Goal: Information Seeking & Learning: Compare options

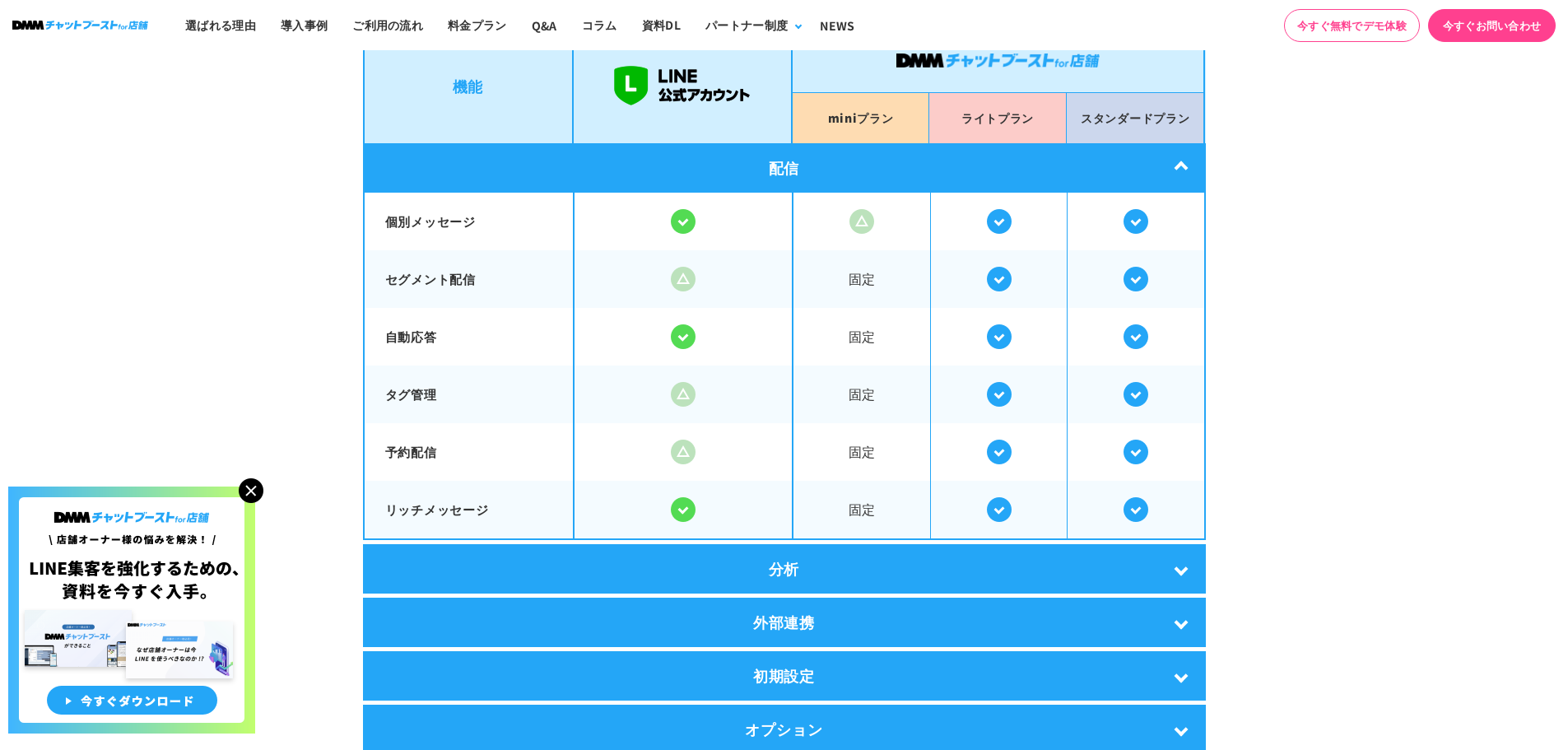
scroll to position [3209, 0]
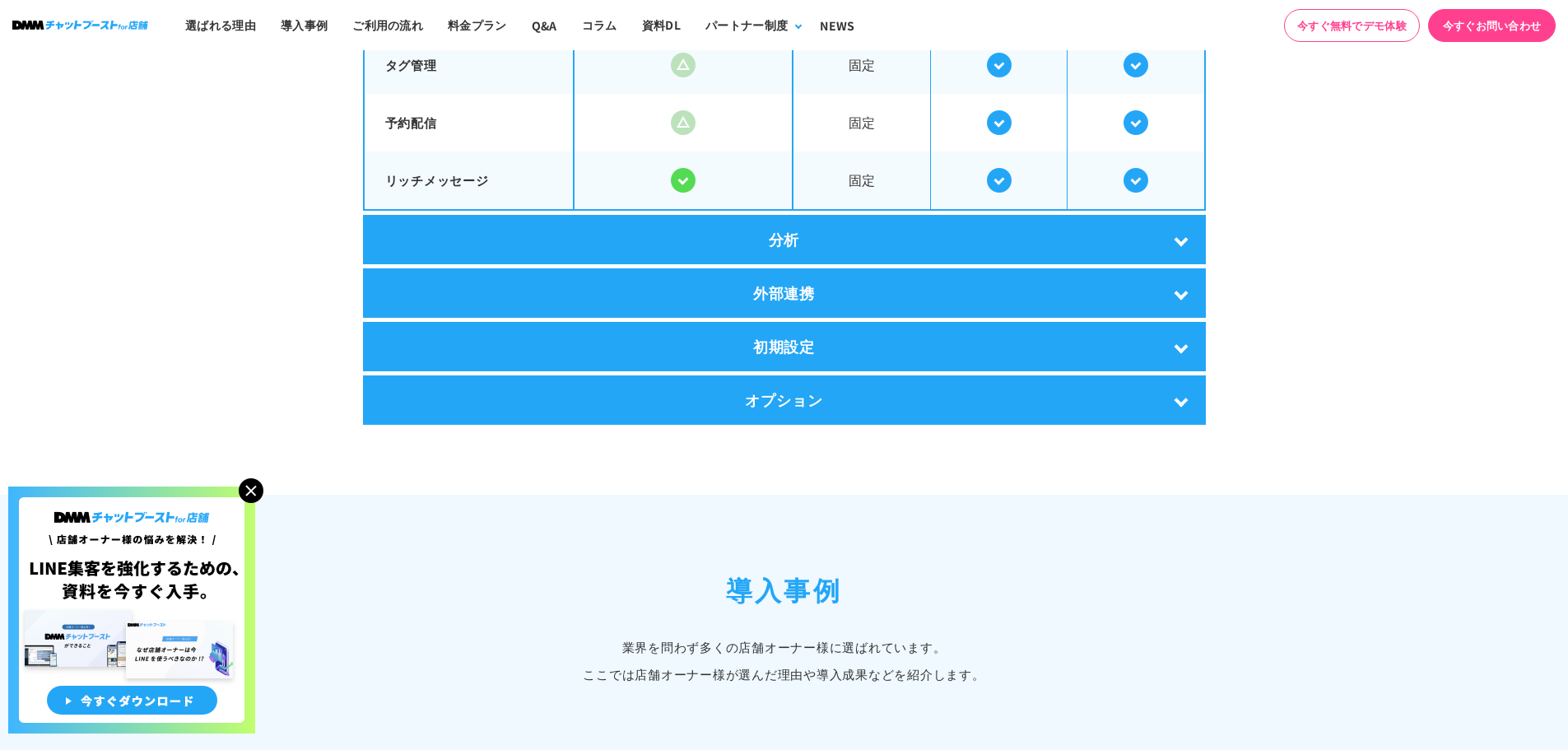
click at [645, 221] on div "分析" at bounding box center [784, 239] width 843 height 50
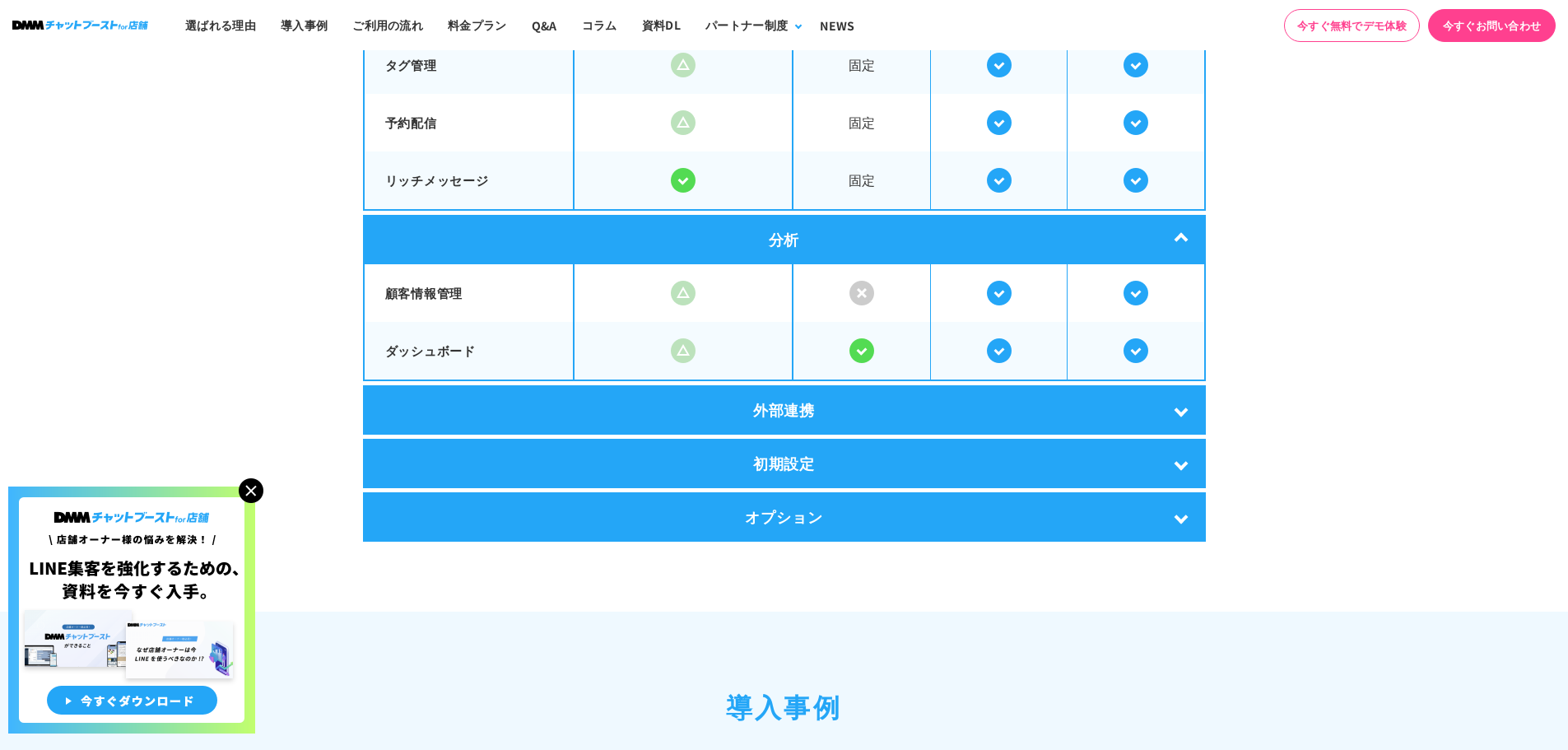
click at [645, 223] on div "分析" at bounding box center [784, 239] width 843 height 50
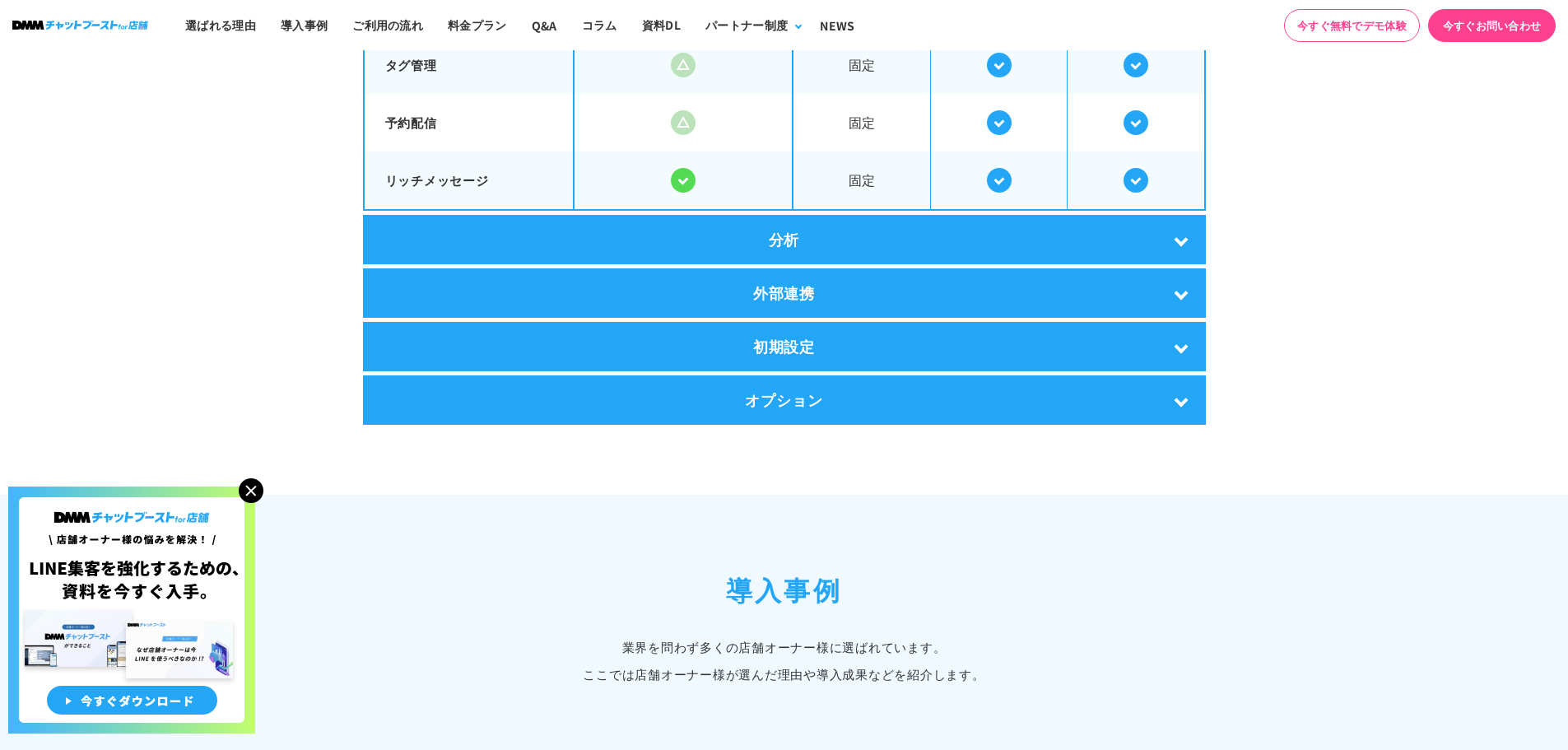
click at [649, 259] on div "機能 mini プラン ライト プラン スタンダード プラン 配信 個別メッセージ 固定" at bounding box center [784, 61] width 843 height 727
click at [652, 269] on div "外部連携" at bounding box center [784, 292] width 843 height 50
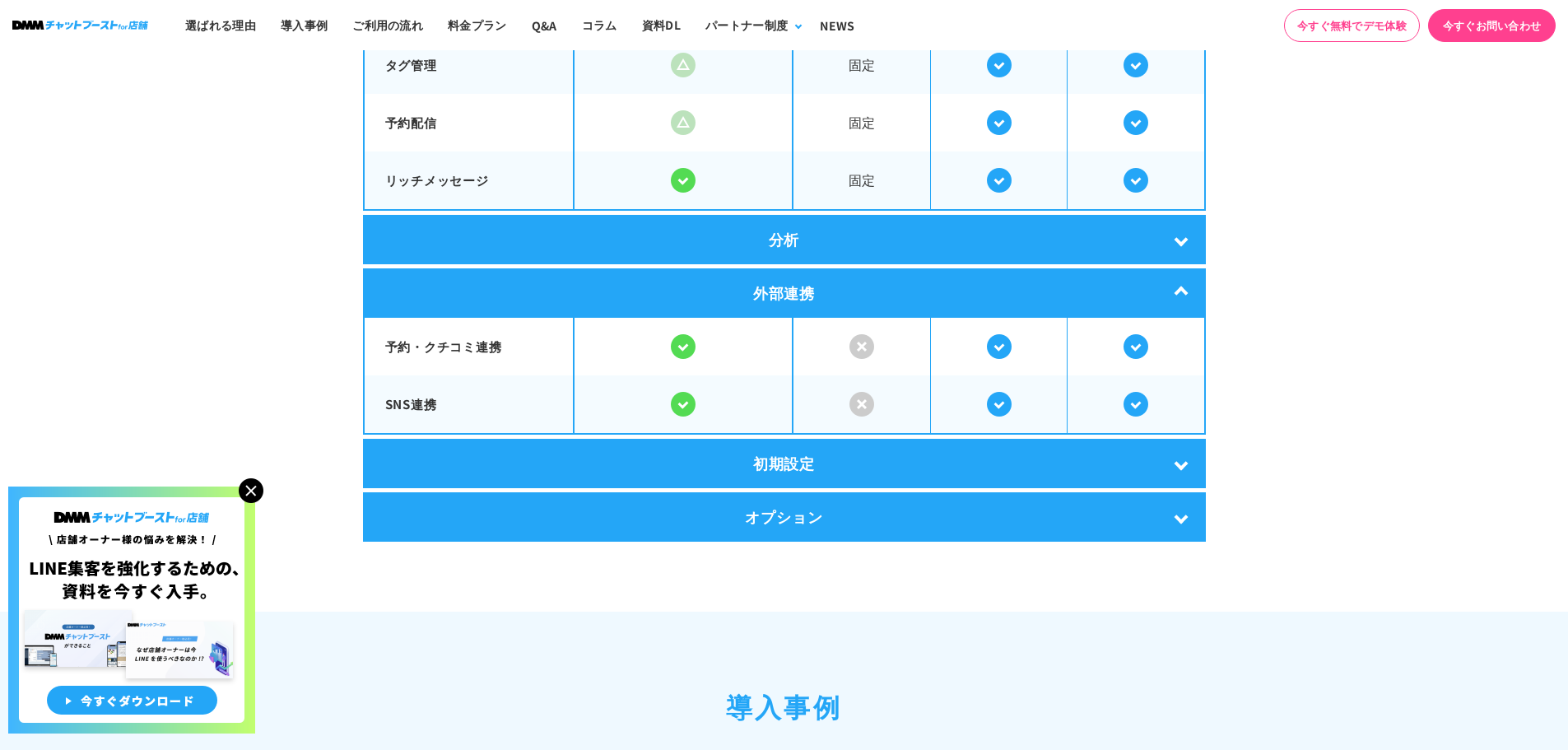
click at [652, 269] on div "外部連携" at bounding box center [784, 292] width 843 height 50
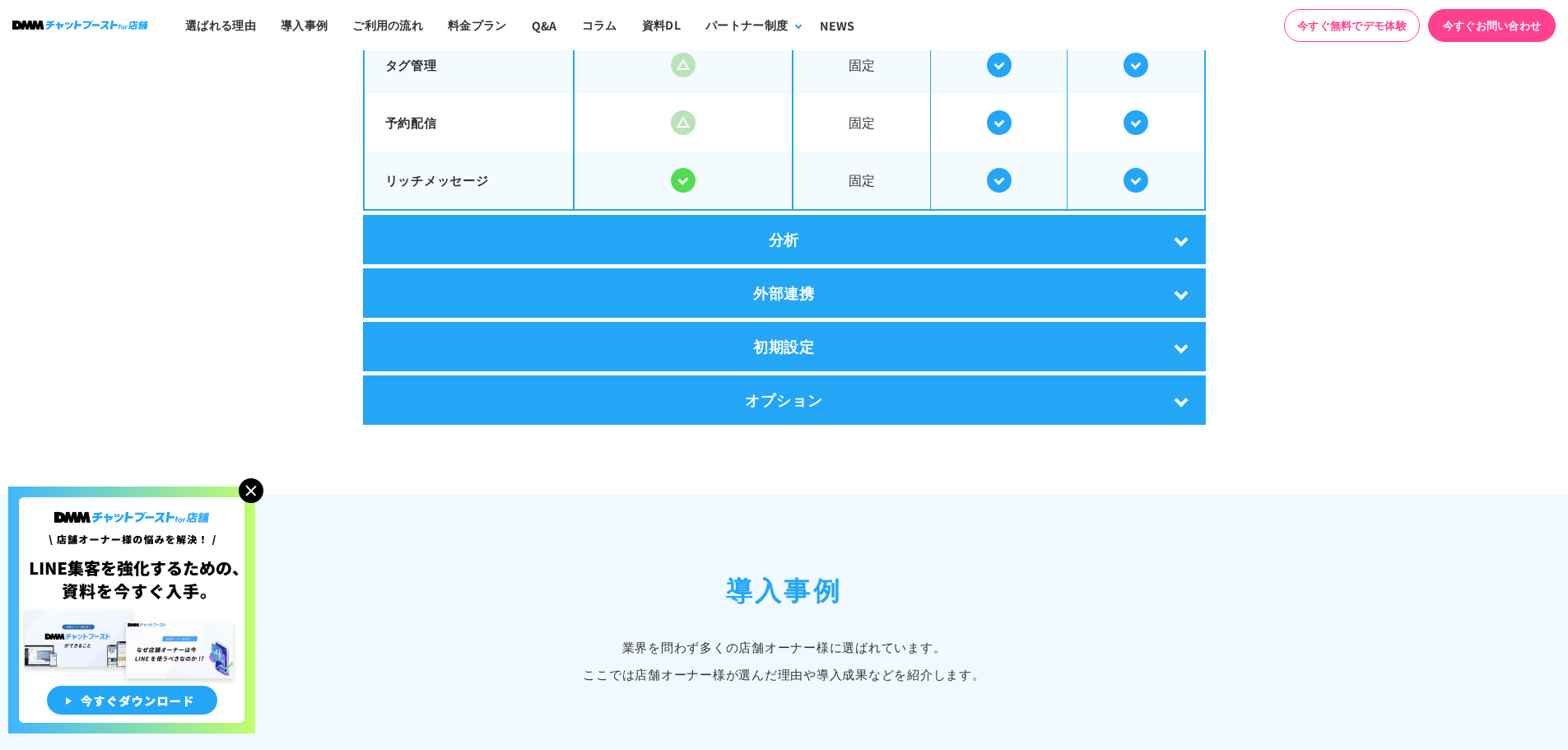
click at [675, 322] on div "初期設定" at bounding box center [784, 346] width 843 height 50
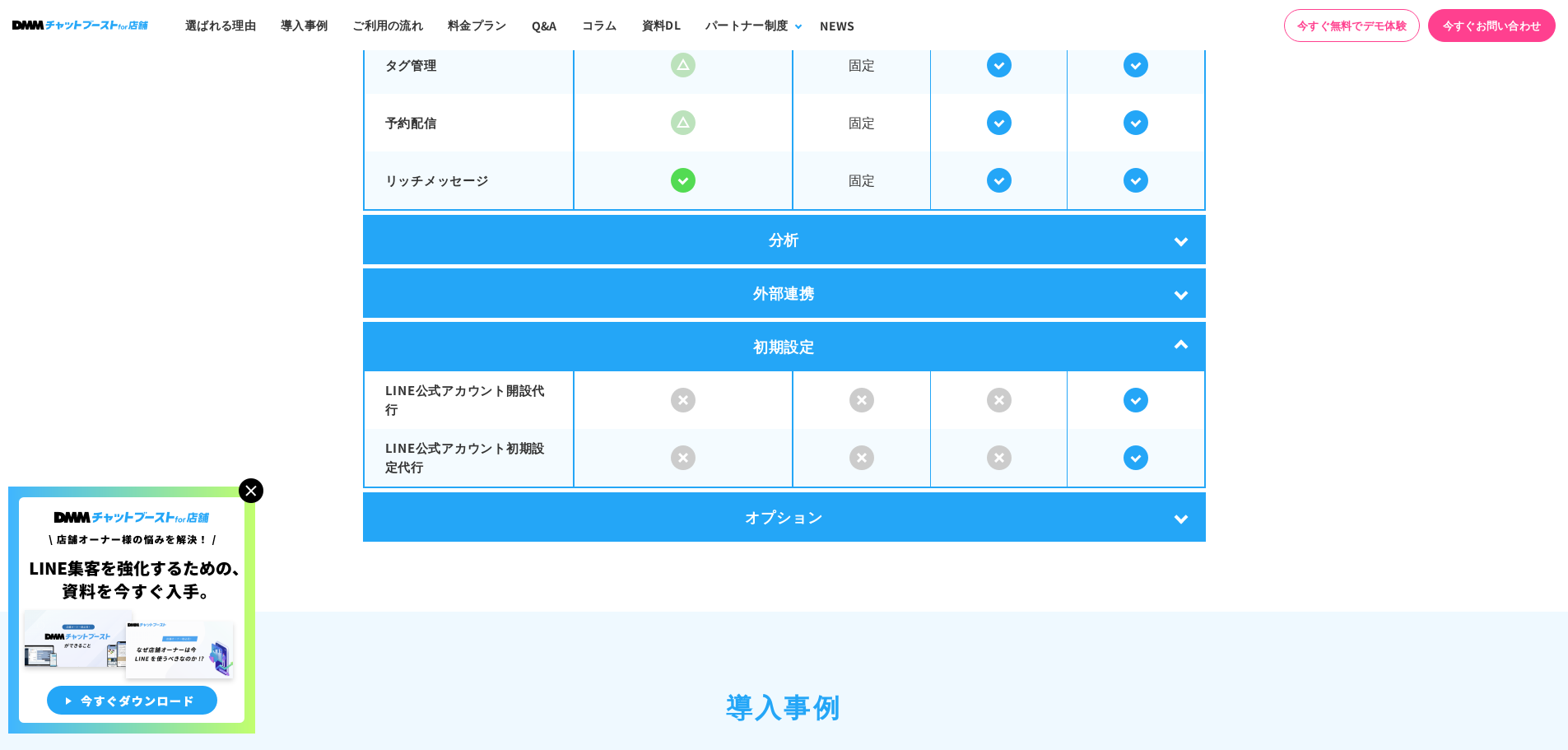
click at [675, 322] on div "初期設定" at bounding box center [784, 346] width 843 height 50
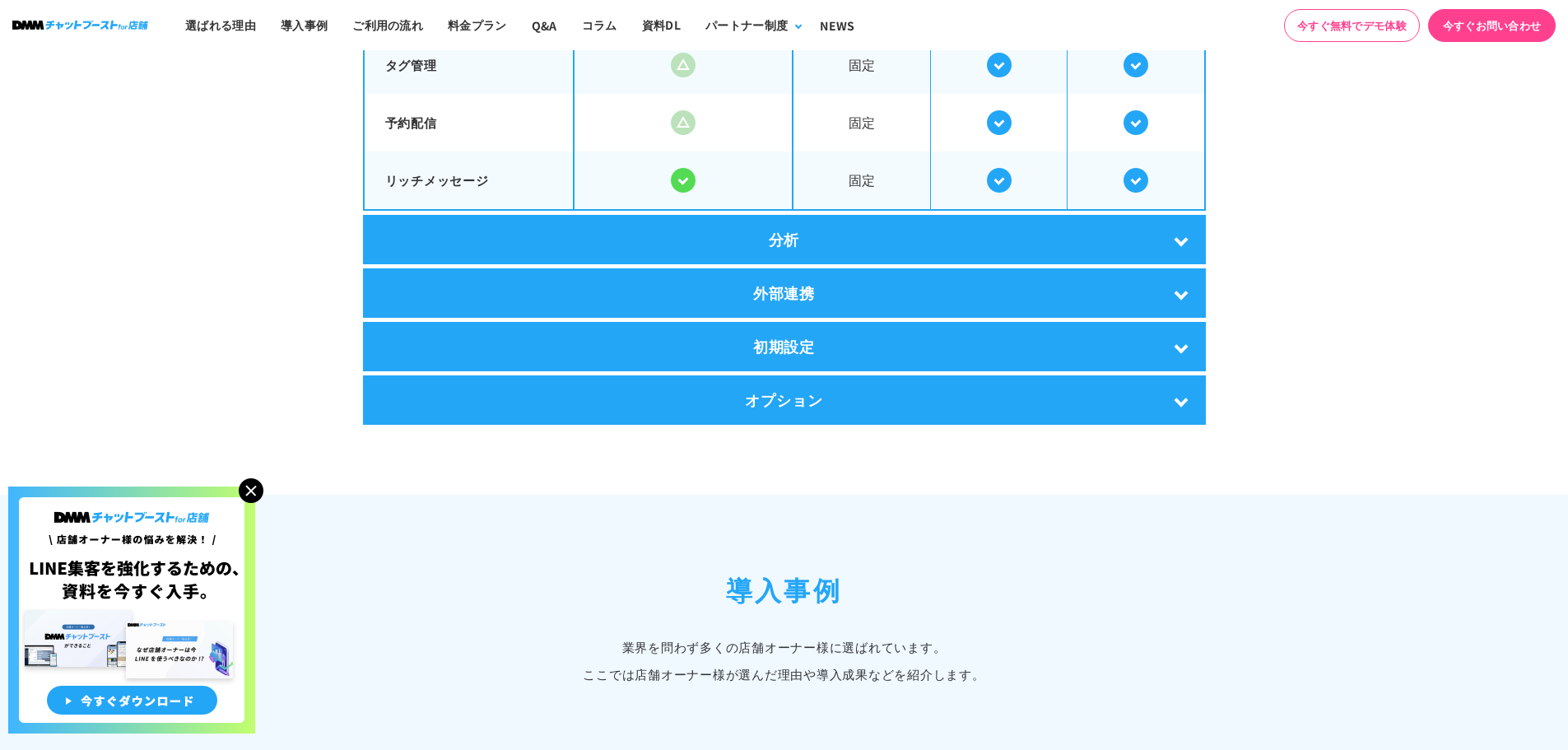
click at [698, 396] on div "オプション" at bounding box center [784, 399] width 843 height 50
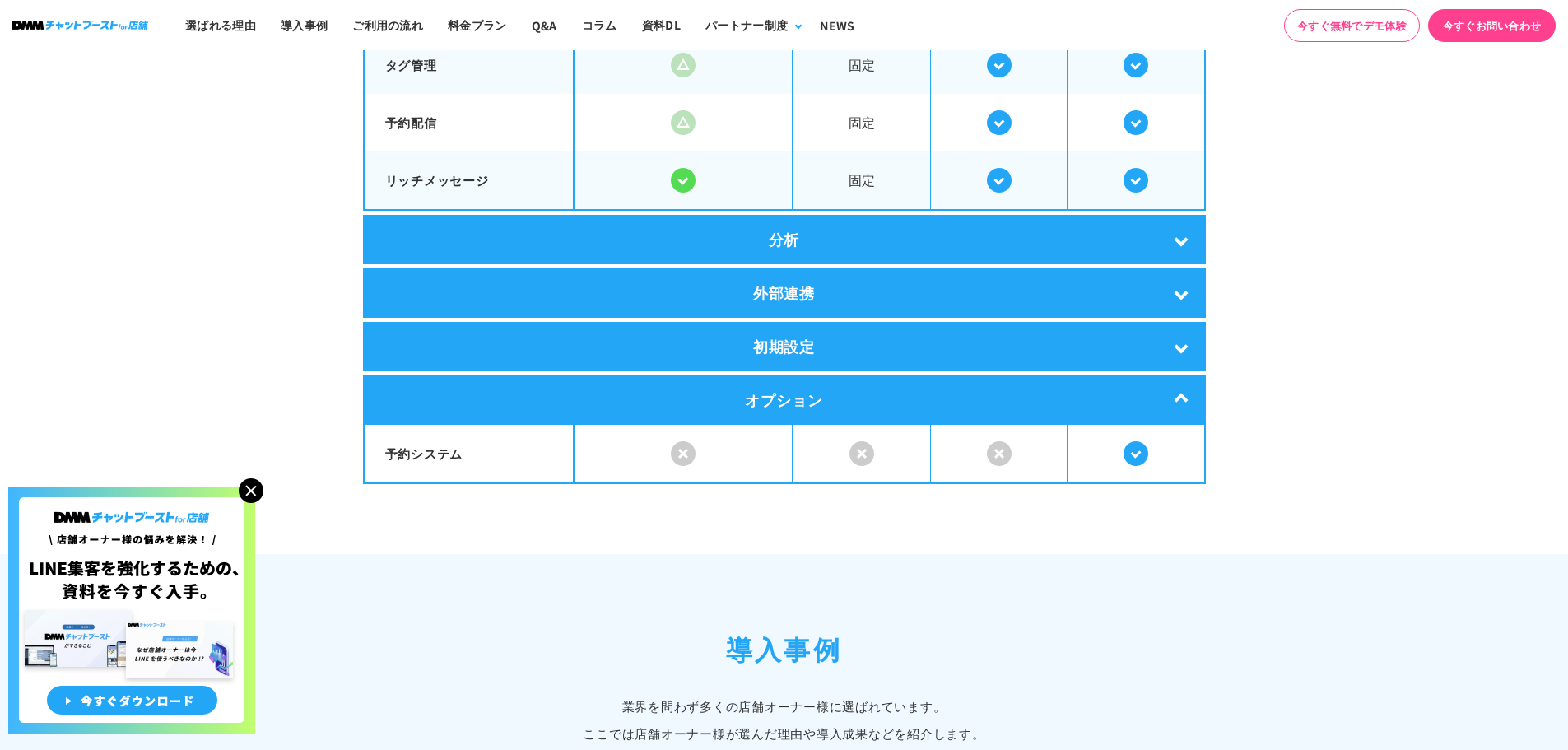
click at [700, 396] on div "オプション" at bounding box center [784, 399] width 843 height 50
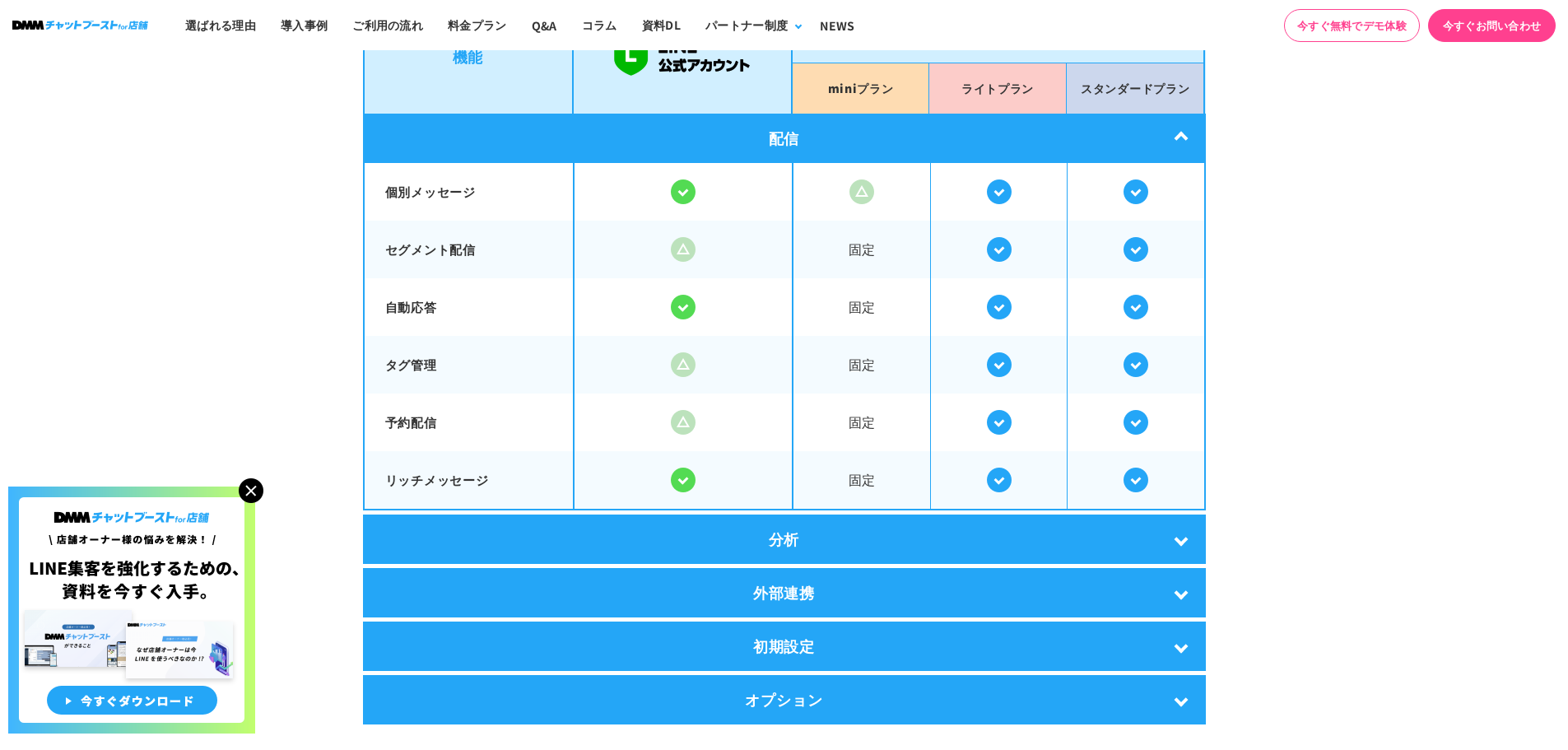
scroll to position [3044, 0]
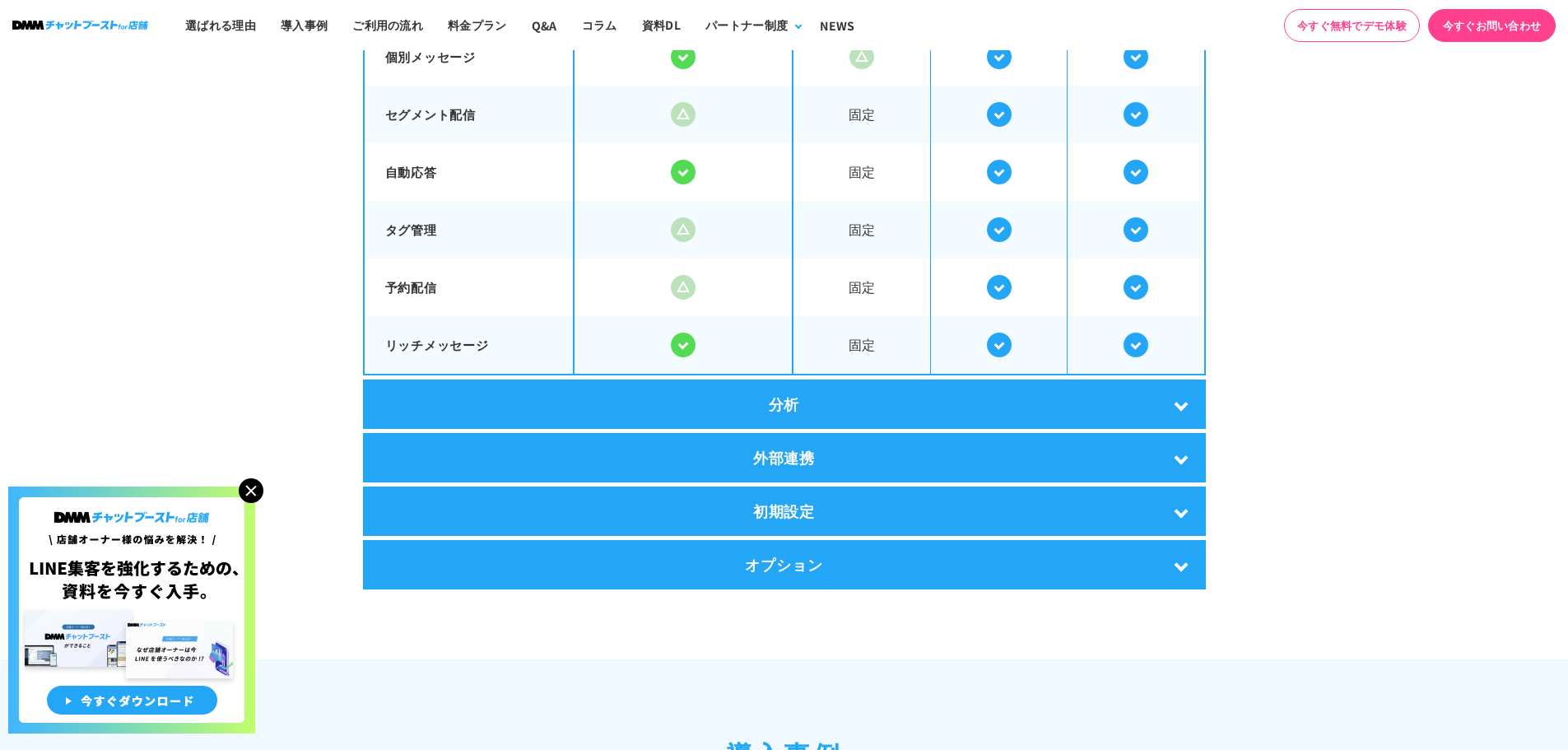
click at [770, 412] on div "分析" at bounding box center [784, 404] width 843 height 50
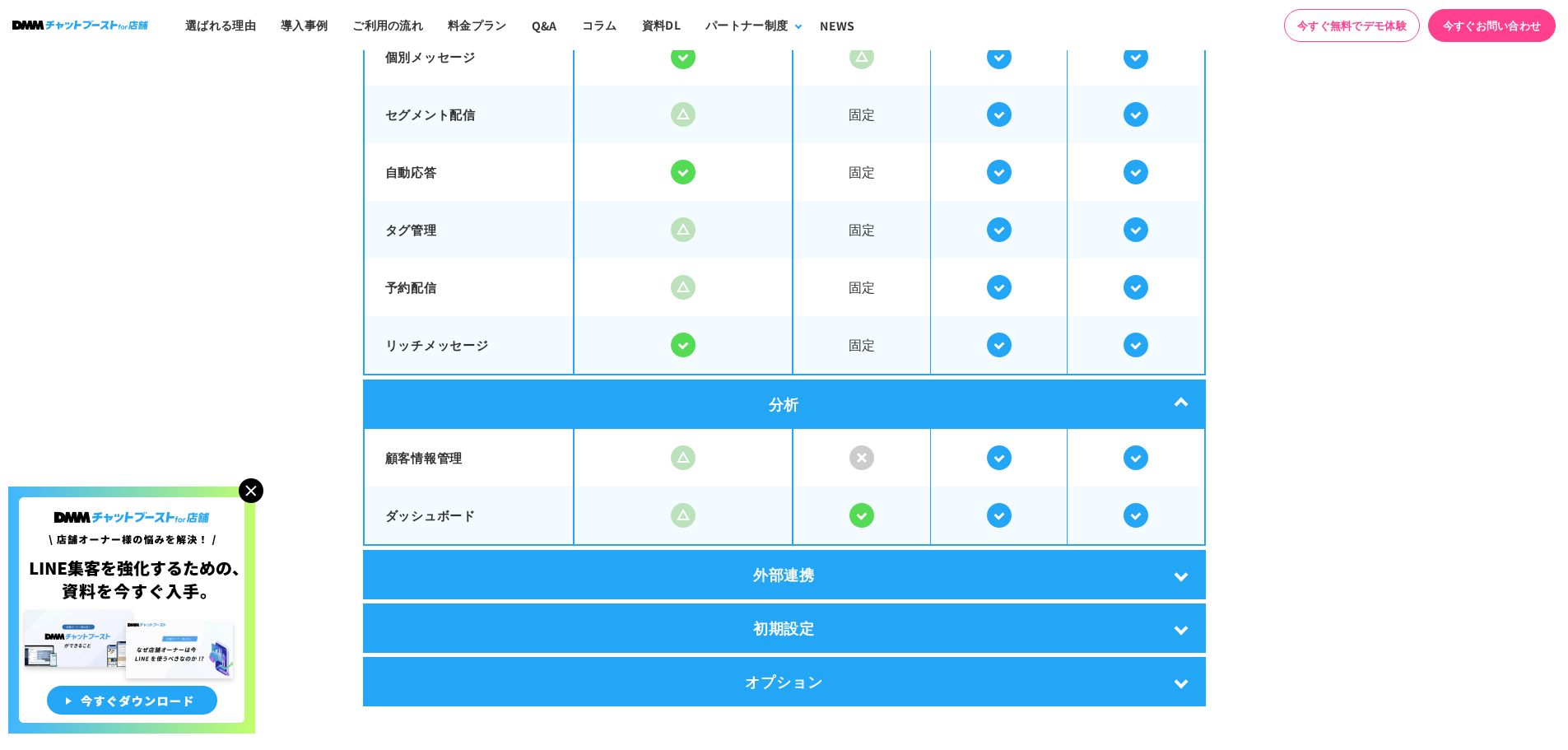
click at [770, 412] on div "分析" at bounding box center [784, 404] width 843 height 50
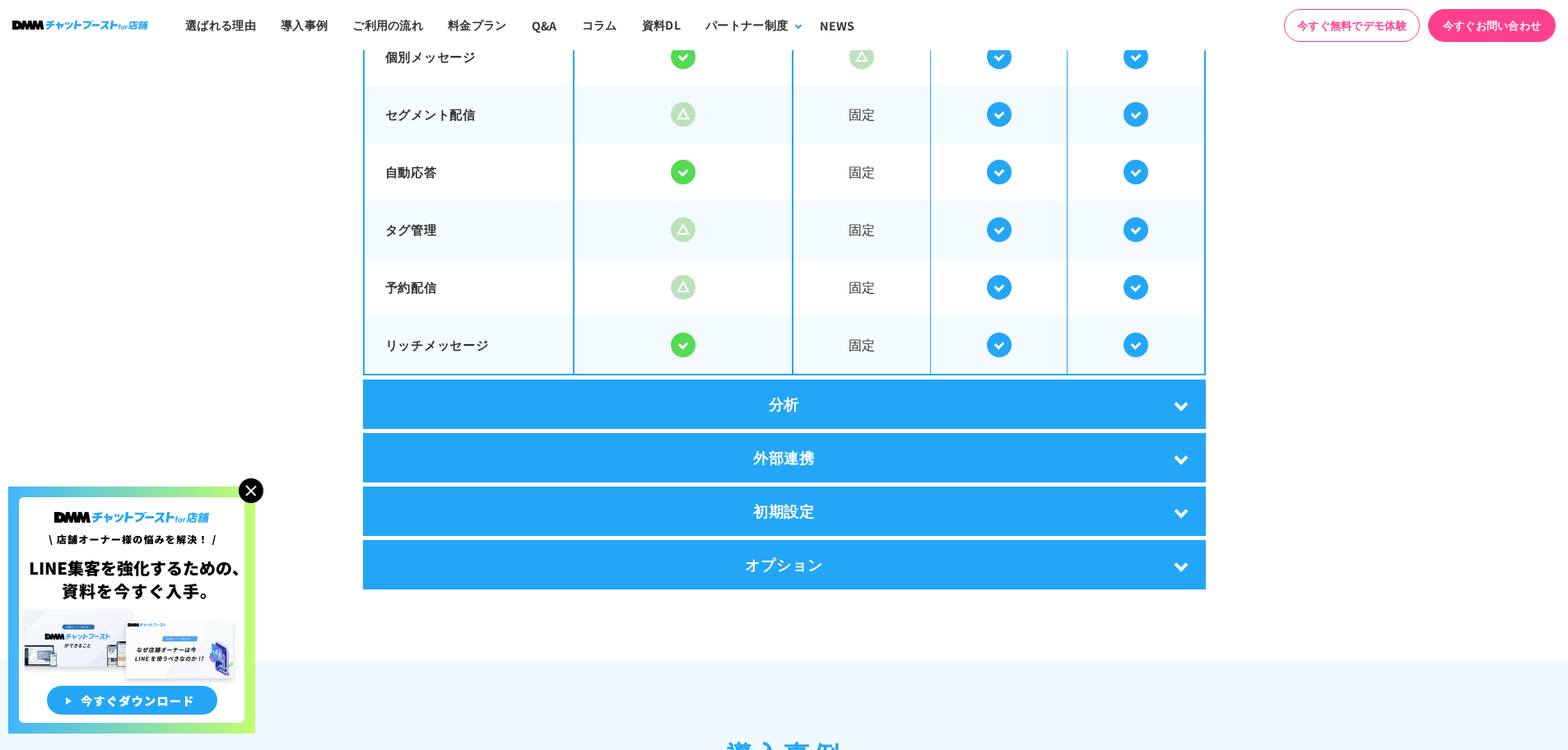
click at [762, 480] on div "機能 mini プラン ライト プラン スタンダード プラン 配信 個別メッセージ 固定" at bounding box center [784, 225] width 843 height 727
click at [762, 476] on div "外部連携" at bounding box center [784, 458] width 843 height 50
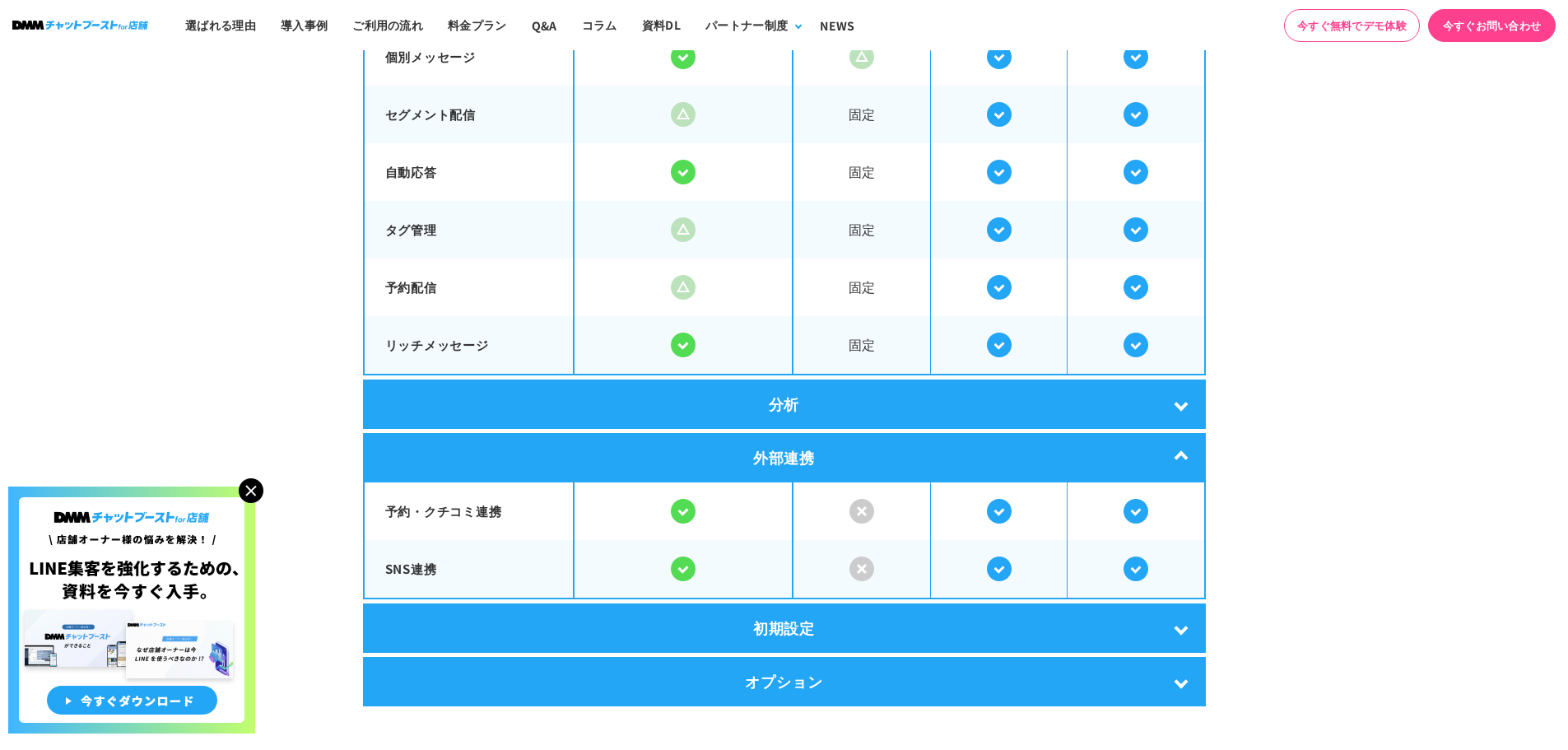
click at [762, 476] on div "外部連携" at bounding box center [784, 458] width 843 height 50
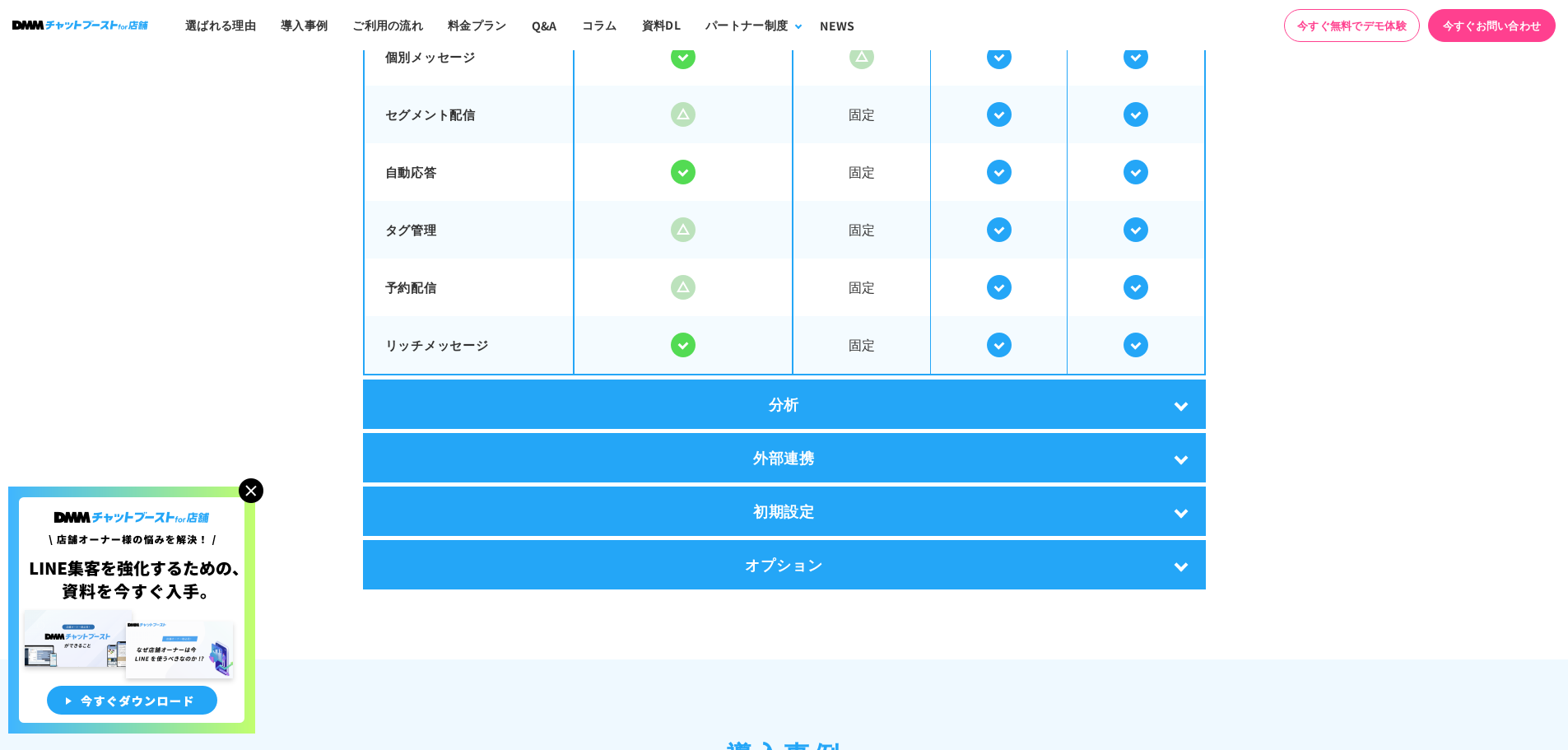
click at [759, 494] on div "初期設定" at bounding box center [784, 511] width 843 height 50
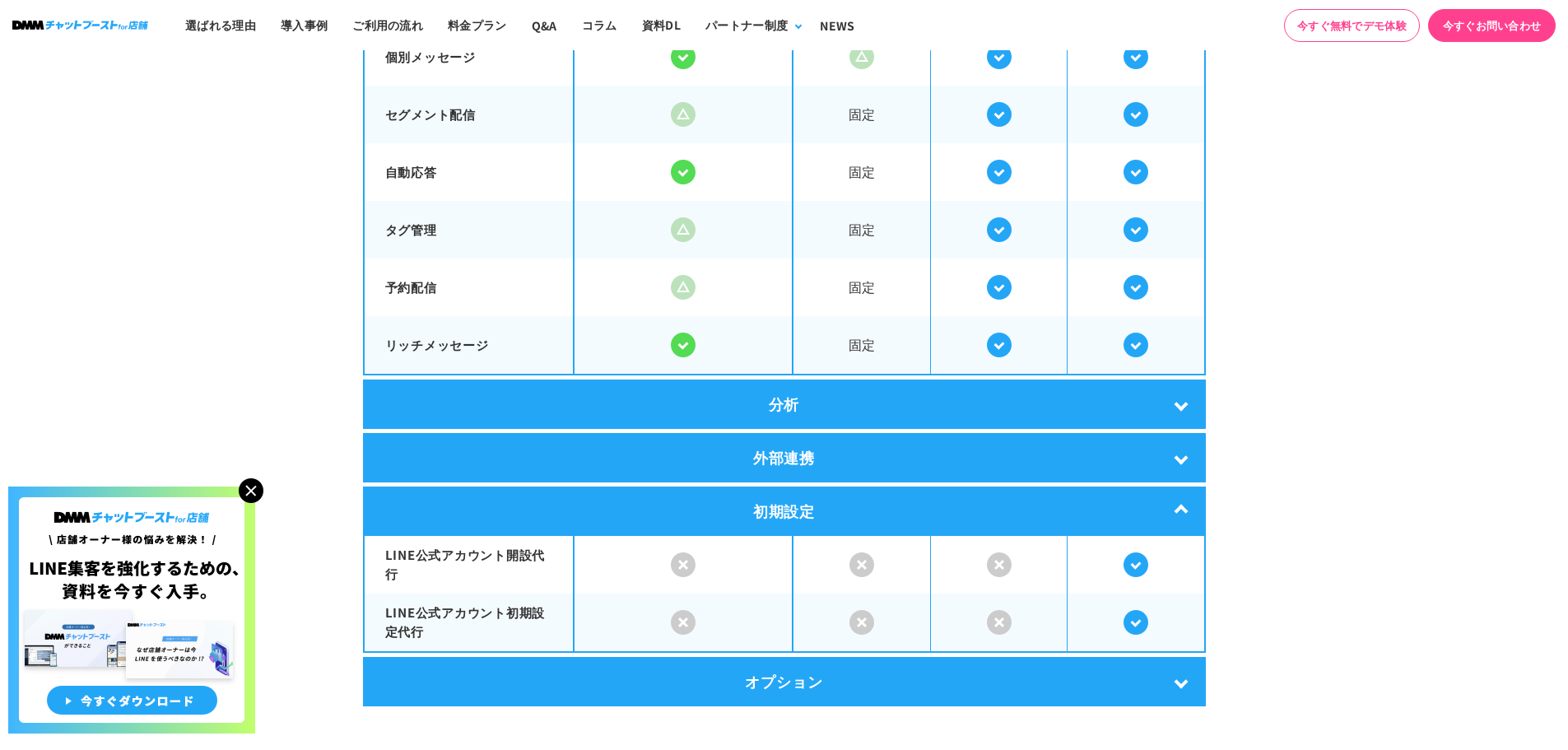
click at [759, 494] on div "初期設定" at bounding box center [784, 511] width 843 height 50
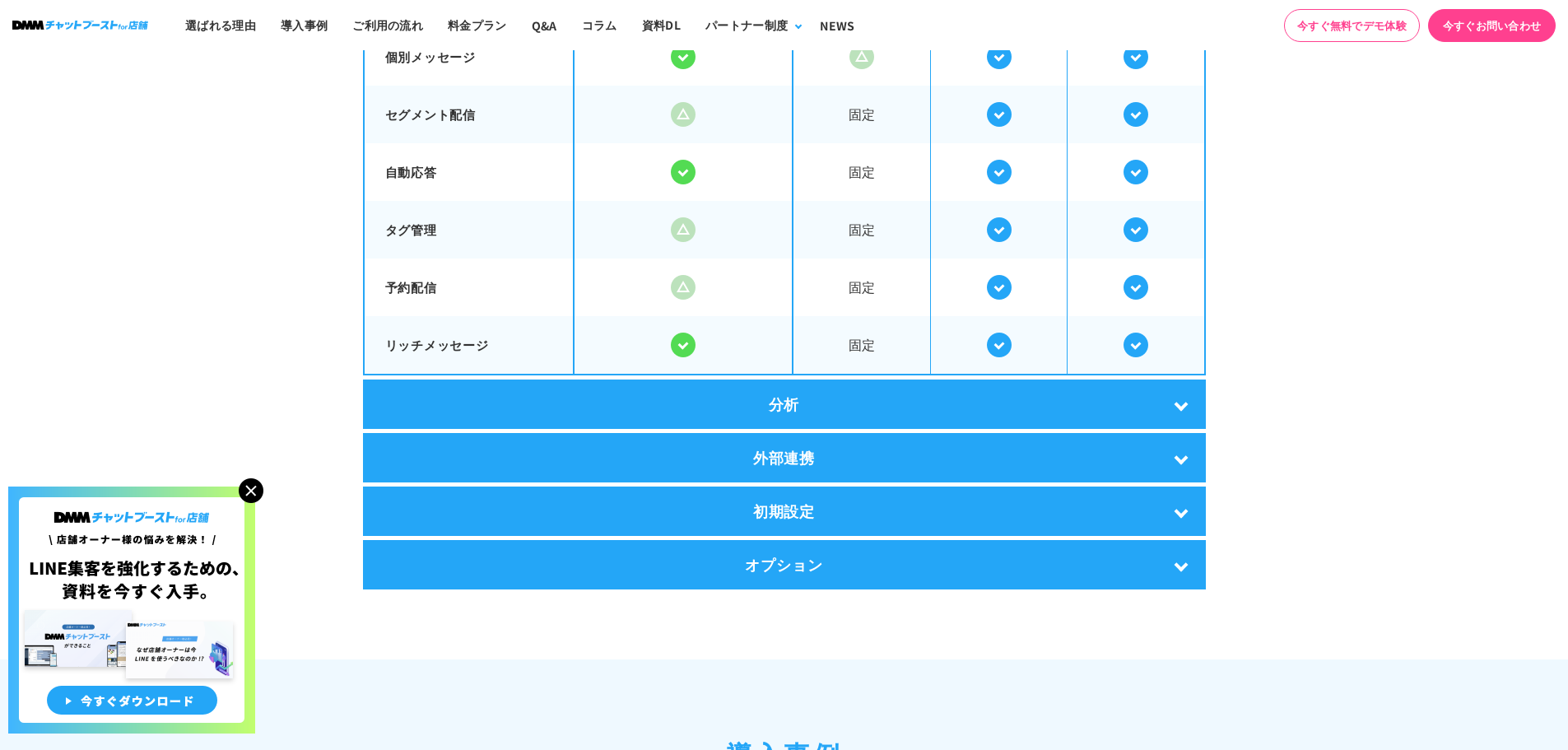
click at [774, 567] on div "オプション" at bounding box center [784, 564] width 843 height 50
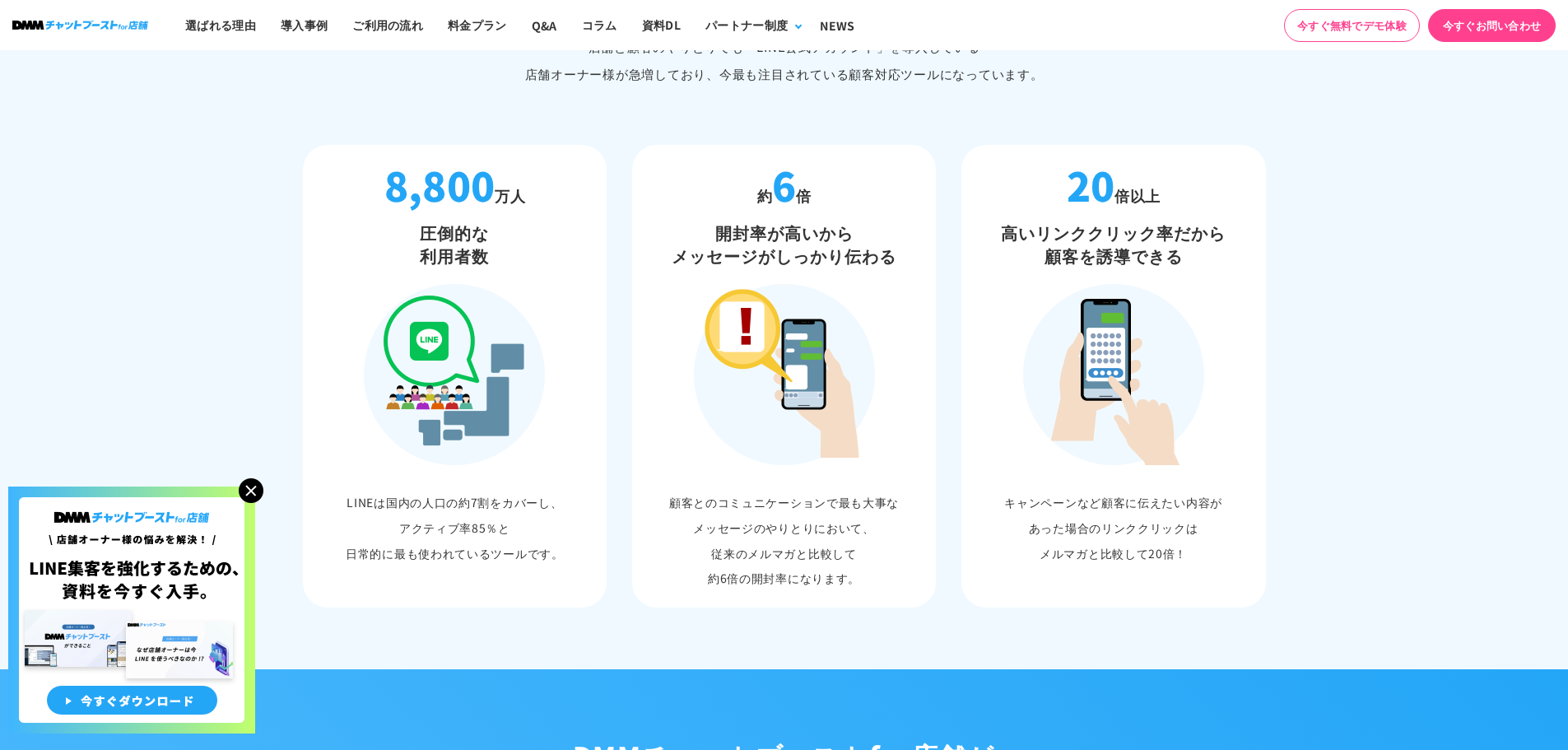
scroll to position [0, 0]
